Goal: Check status: Check status

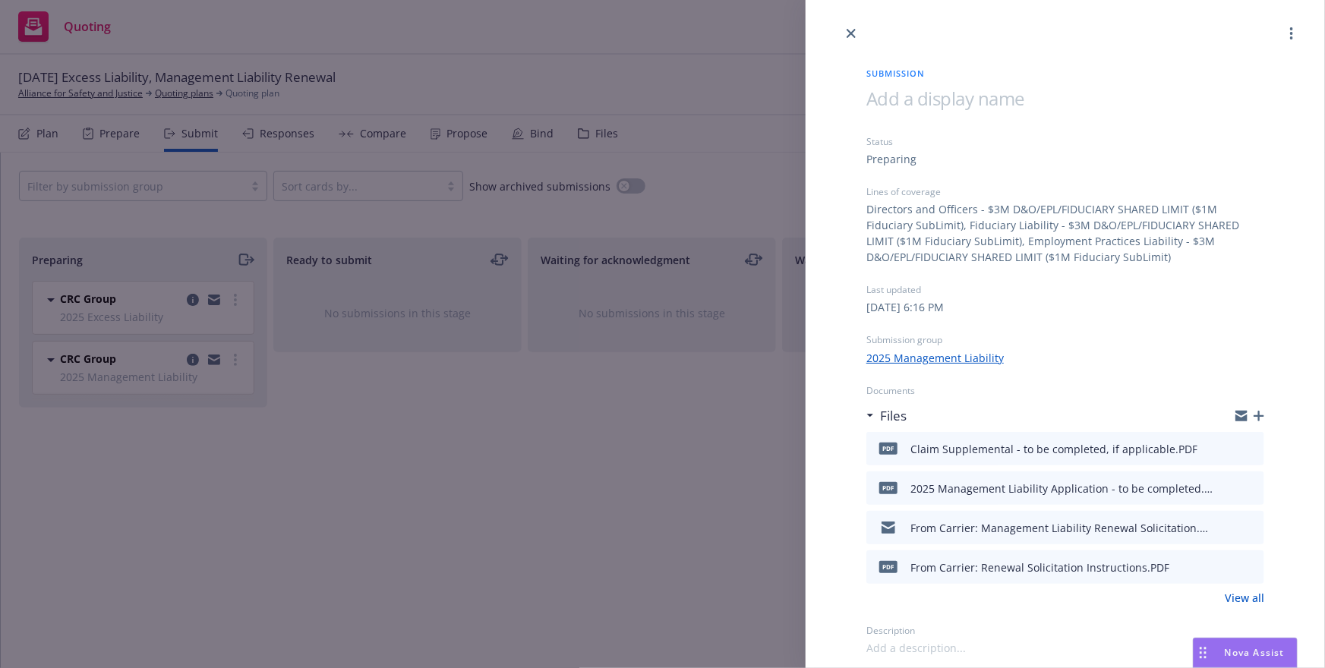
click at [1077, 313] on div "[DATE] 6:16 PM" at bounding box center [1065, 307] width 398 height 16
click at [579, 144] on div "Submission Status Preparing Lines of coverage Directors and Officers - $3M D&O/…" at bounding box center [662, 334] width 1325 height 668
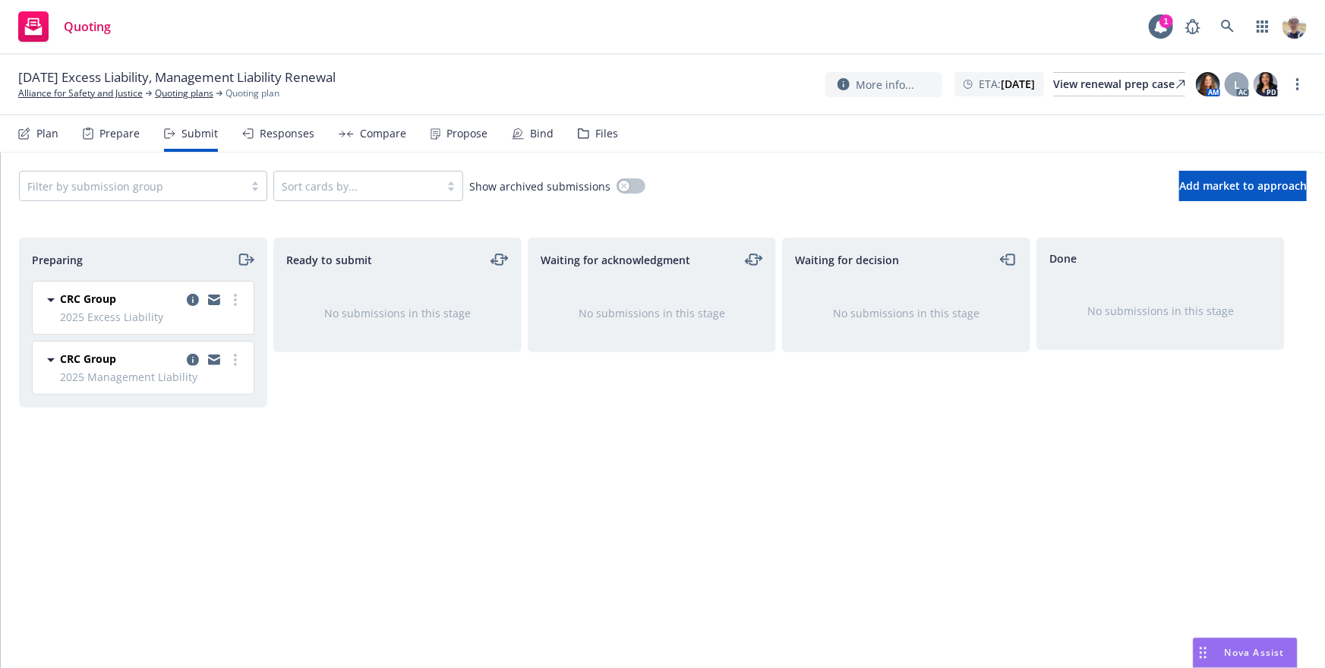
click at [609, 134] on div "Files" at bounding box center [606, 134] width 23 height 12
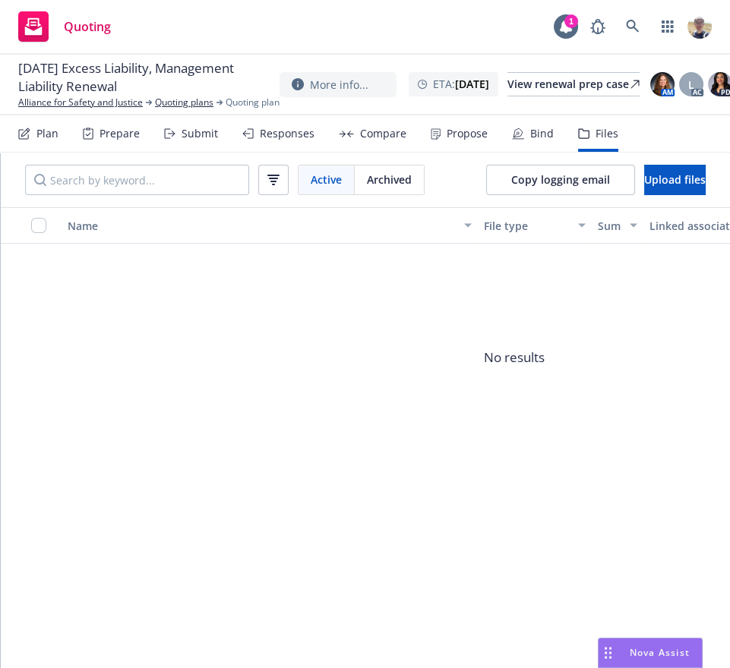
click at [603, 323] on span "No results" at bounding box center [514, 358] width 1027 height 228
